Goal: Task Accomplishment & Management: Use online tool/utility

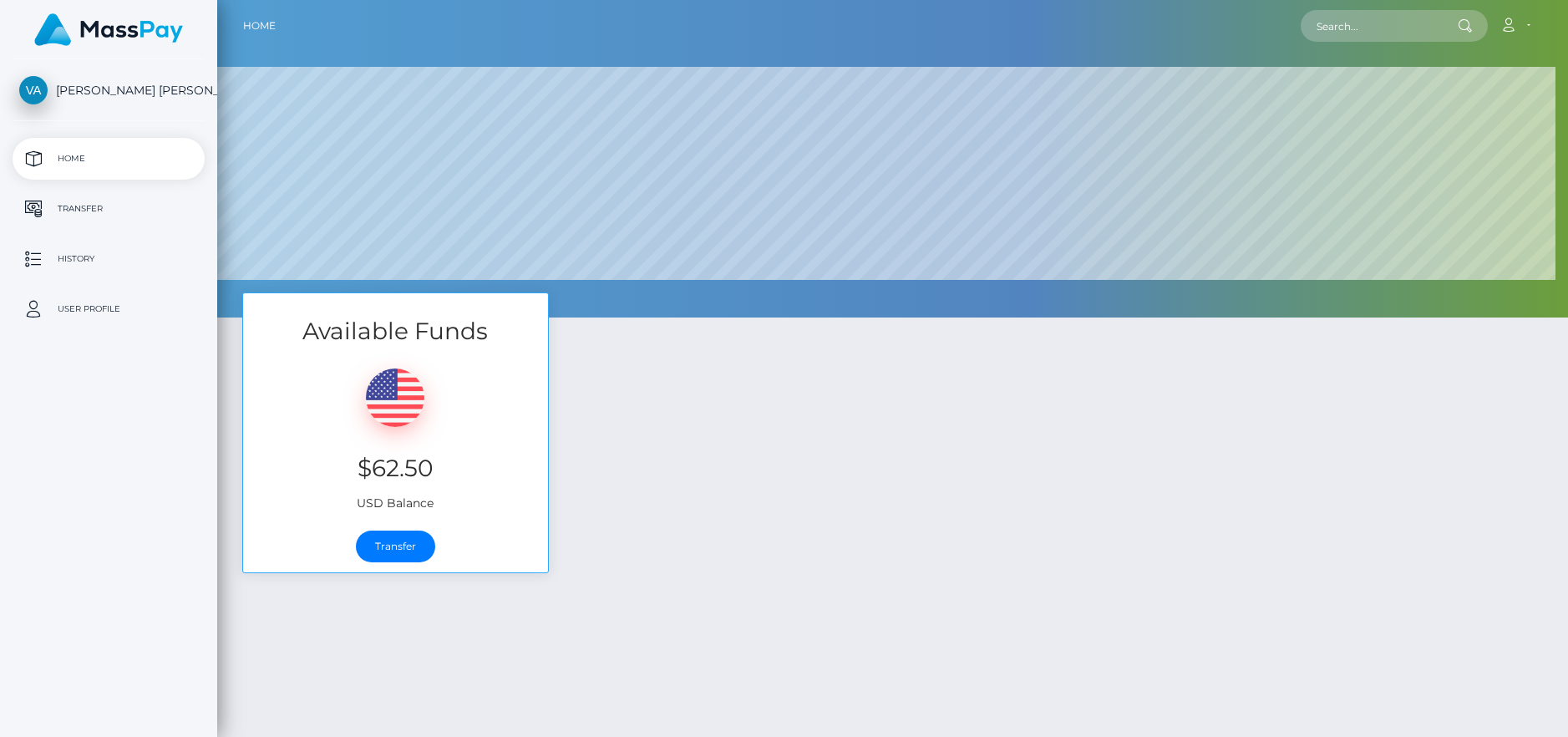
select select
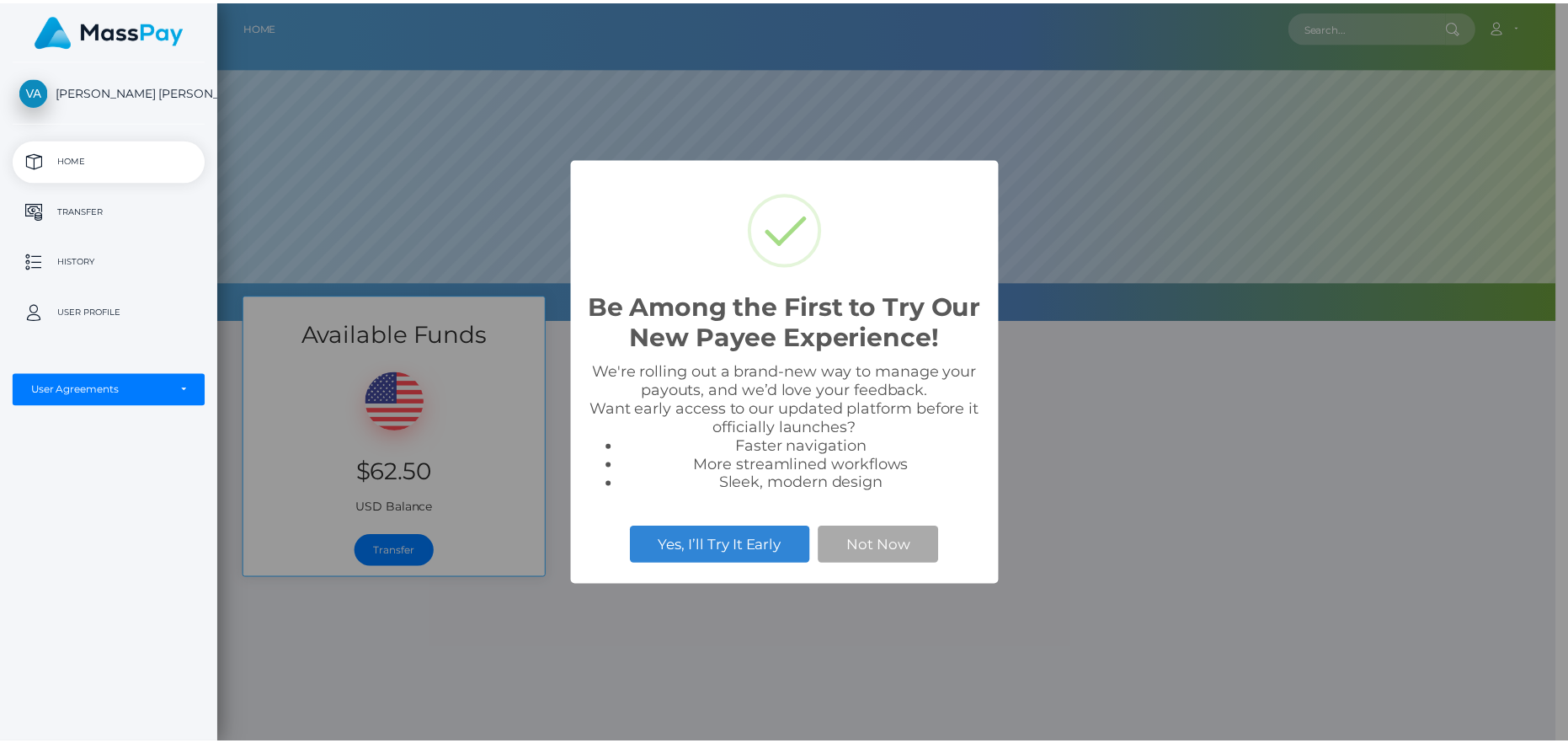
scroll to position [321, 1349]
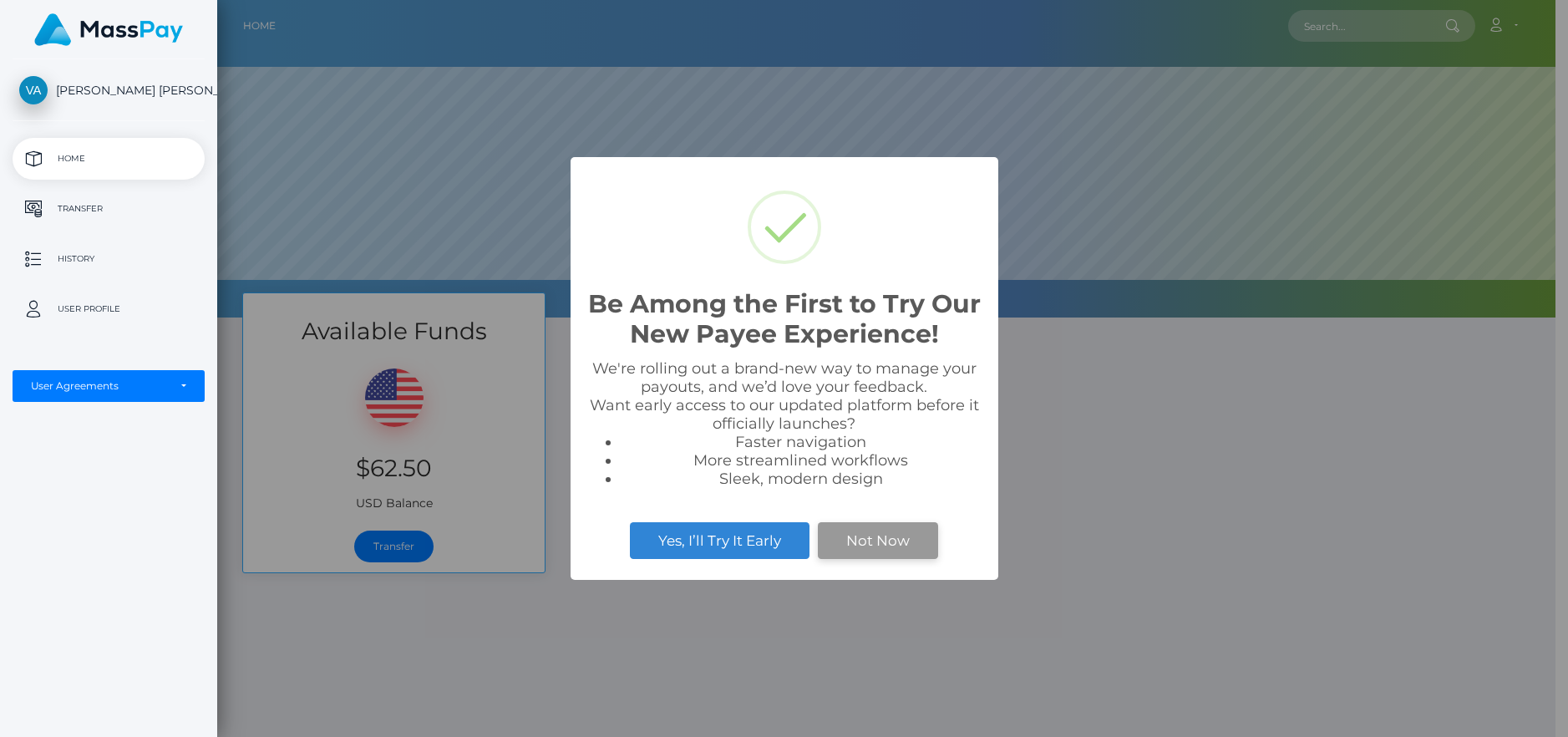
click at [861, 551] on button "Not Now" at bounding box center [878, 541] width 121 height 37
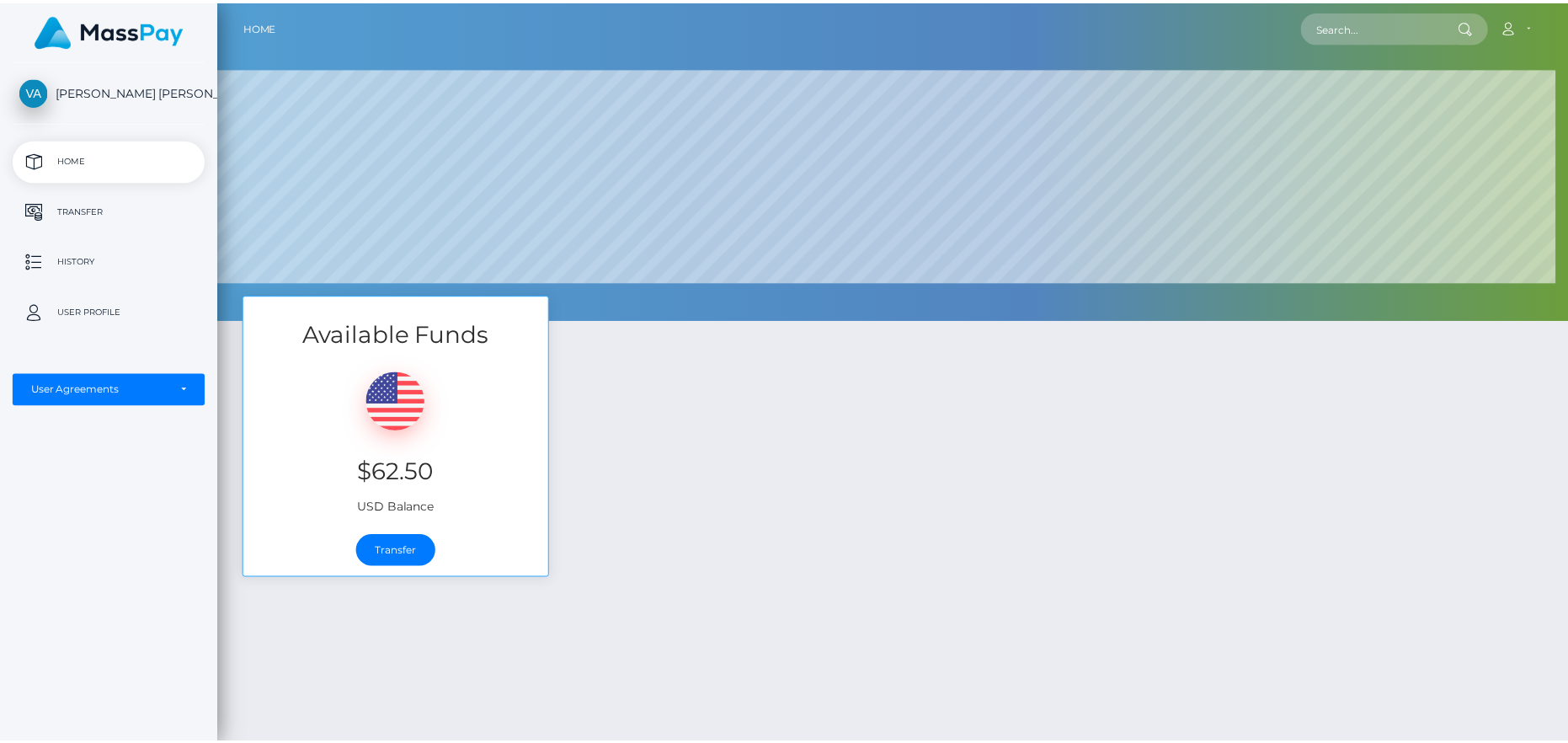
scroll to position [842111, 840901]
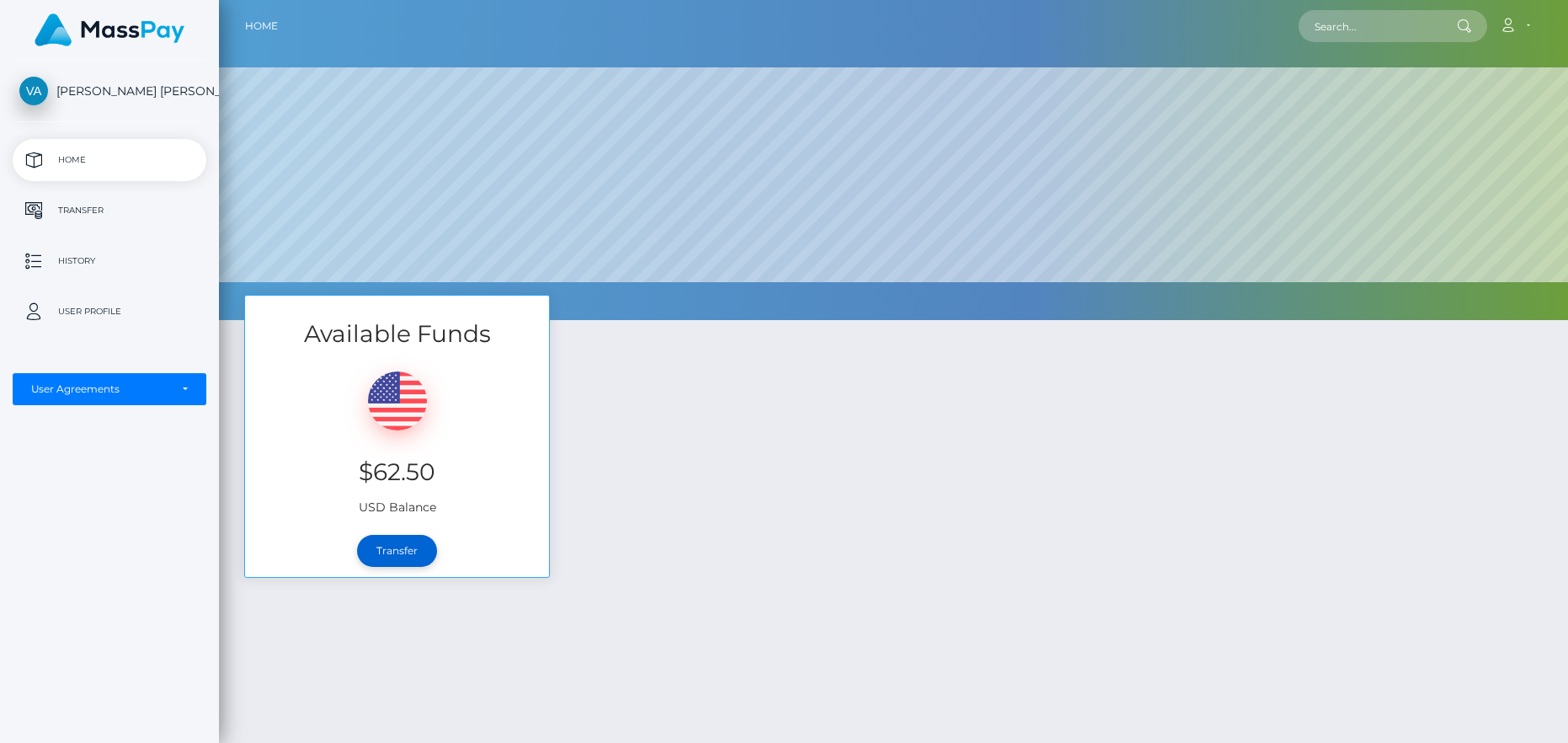
click at [411, 536] on link "Transfer" at bounding box center [397, 551] width 80 height 32
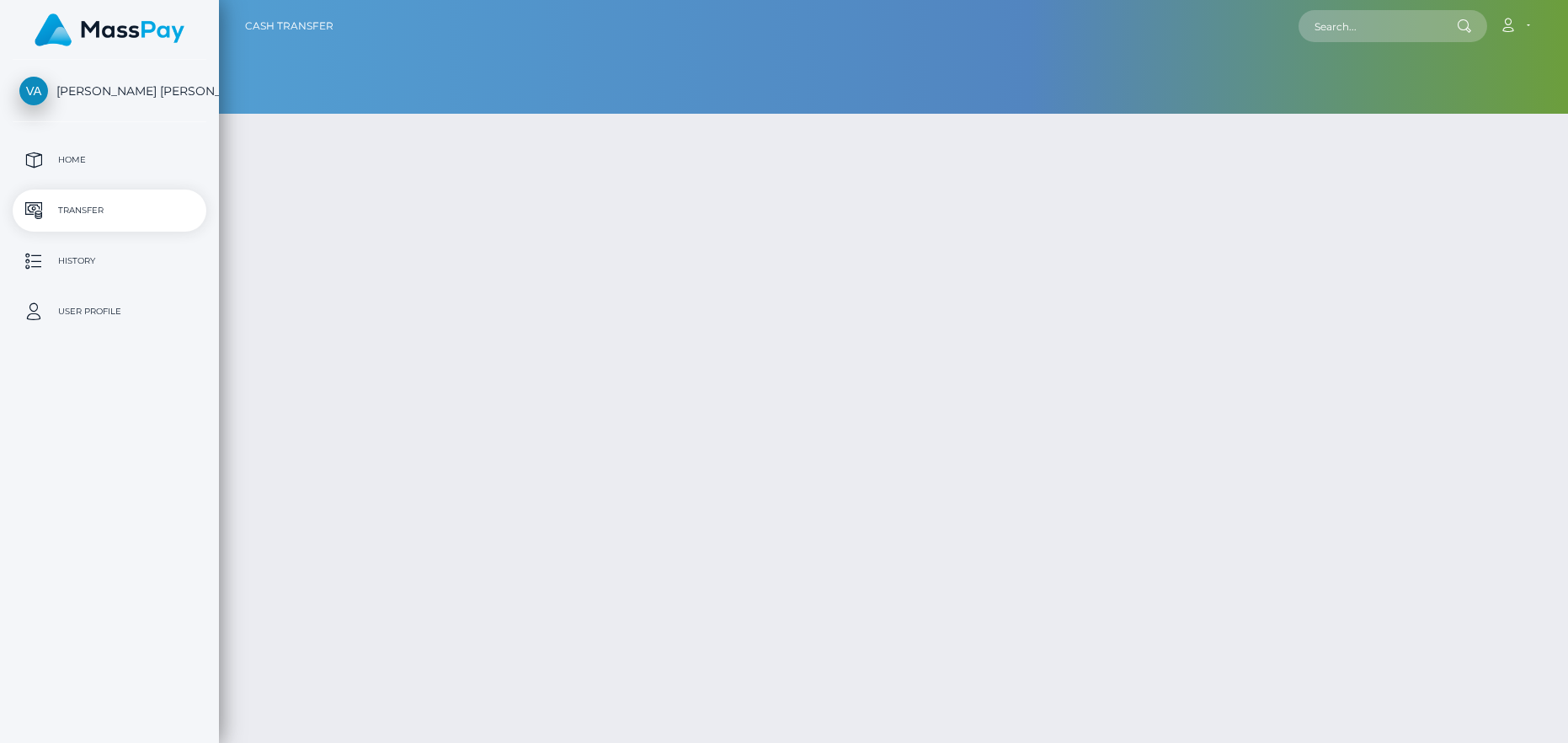
type input "62.5"
select select
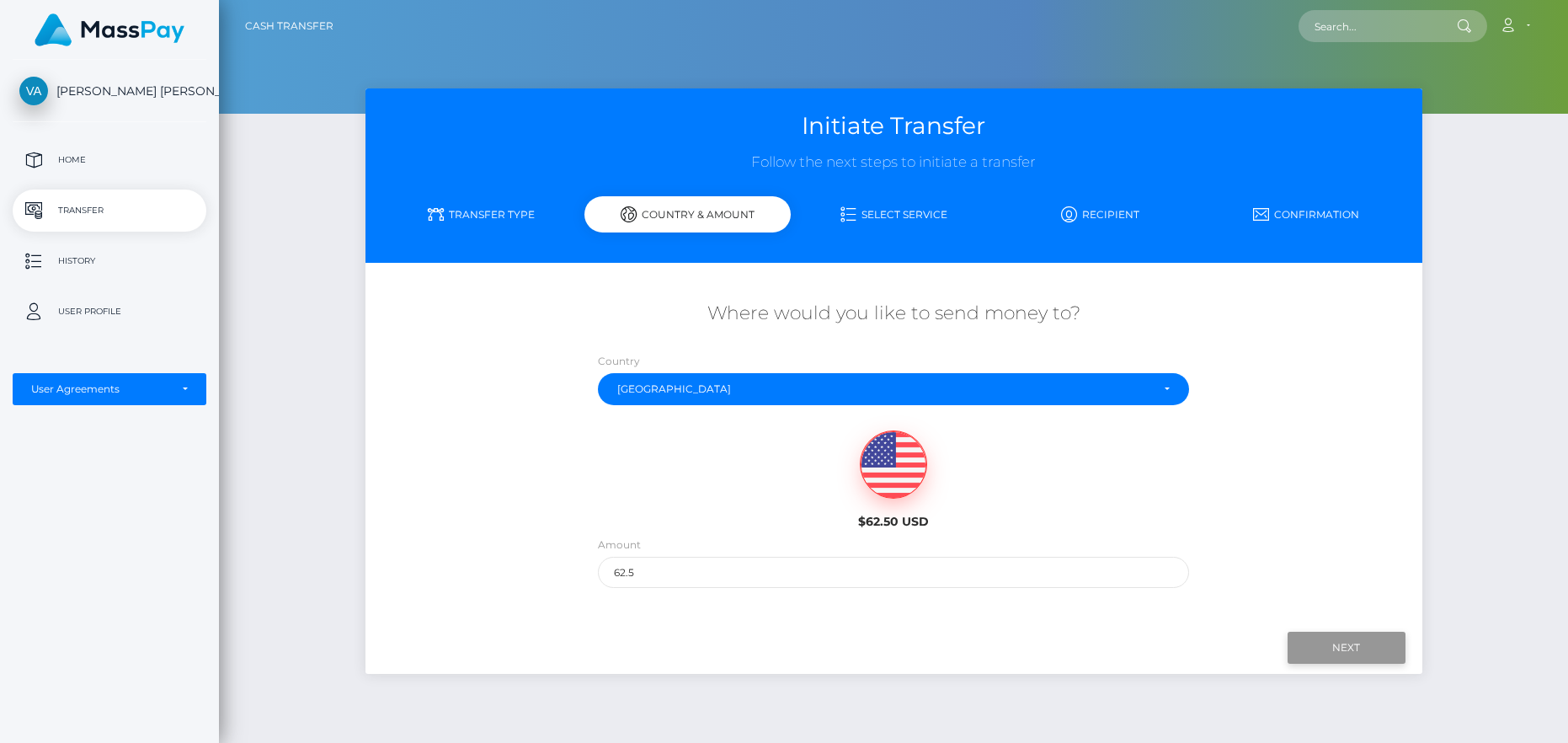
click at [1321, 644] on input "Next" at bounding box center [1347, 648] width 118 height 32
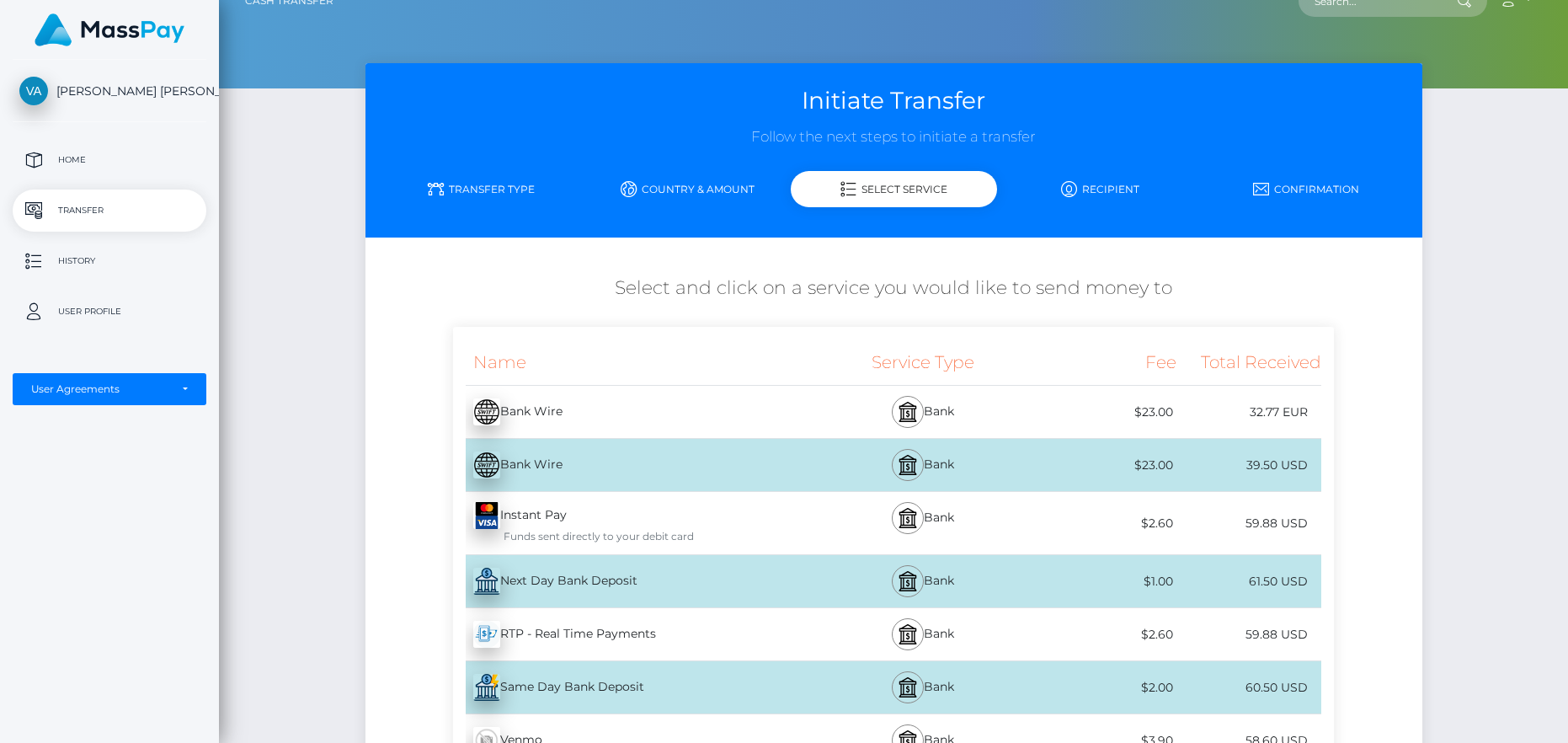
scroll to position [34, 0]
